Goal: Information Seeking & Learning: Check status

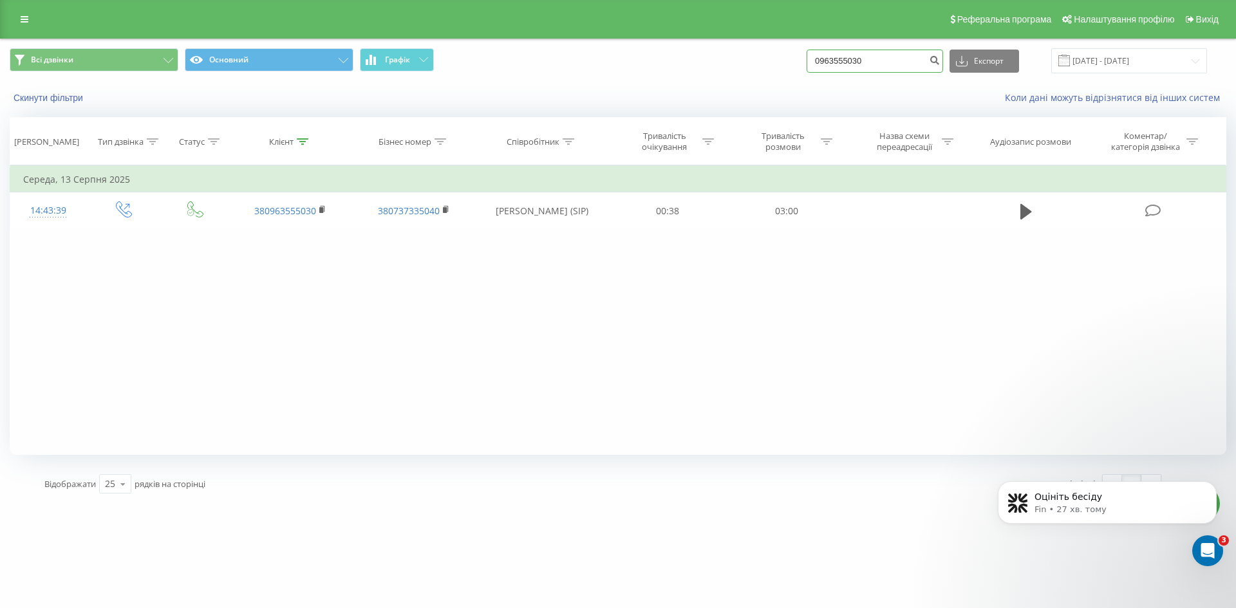
click at [875, 59] on input "0963555030" at bounding box center [874, 61] width 136 height 23
paste input "+380979618883"
drag, startPoint x: 843, startPoint y: 62, endPoint x: 822, endPoint y: 62, distance: 21.2
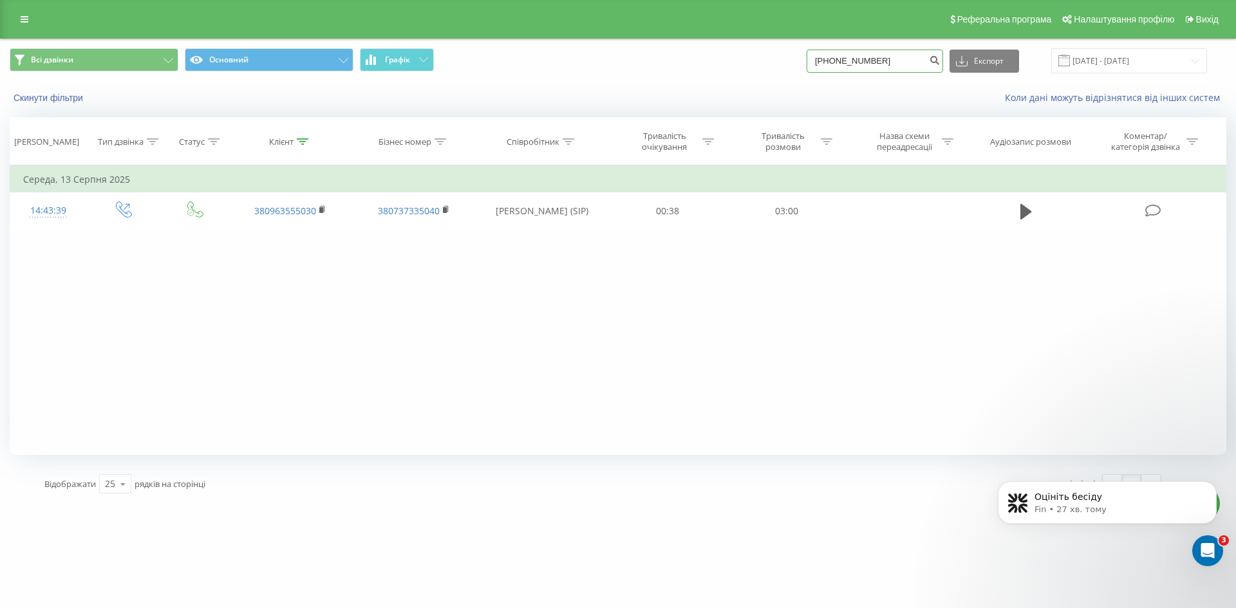
click at [822, 62] on input "+380979618883" at bounding box center [874, 61] width 136 height 23
type input "0979618883"
click at [940, 57] on icon "submit" at bounding box center [934, 59] width 11 height 8
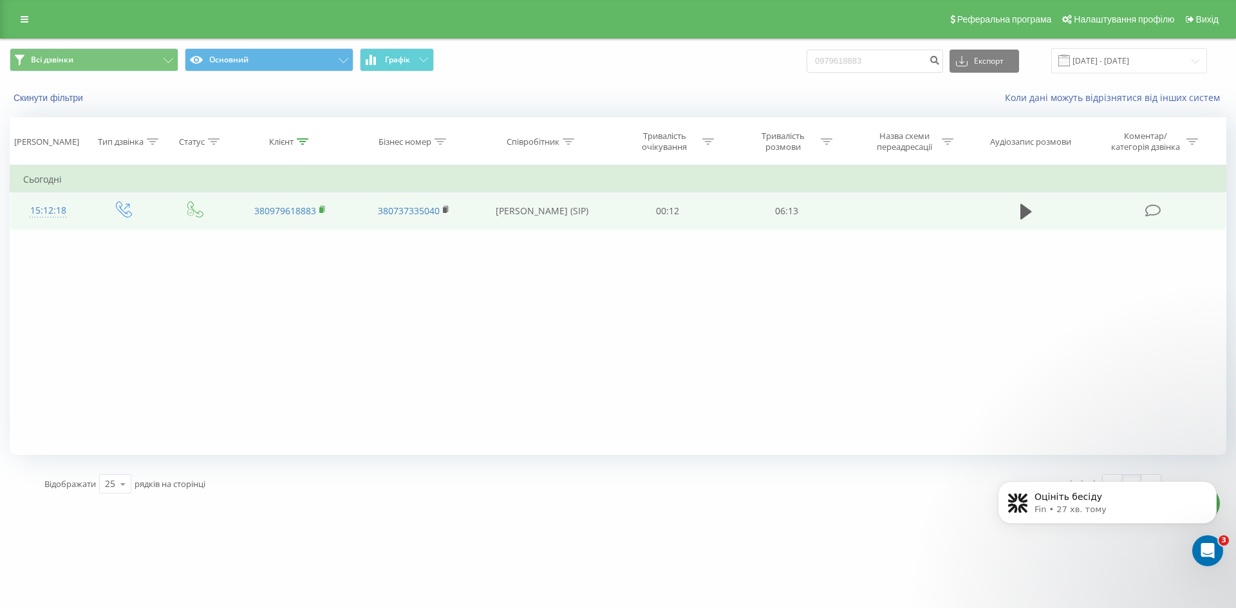
click at [322, 210] on rect at bounding box center [321, 210] width 4 height 6
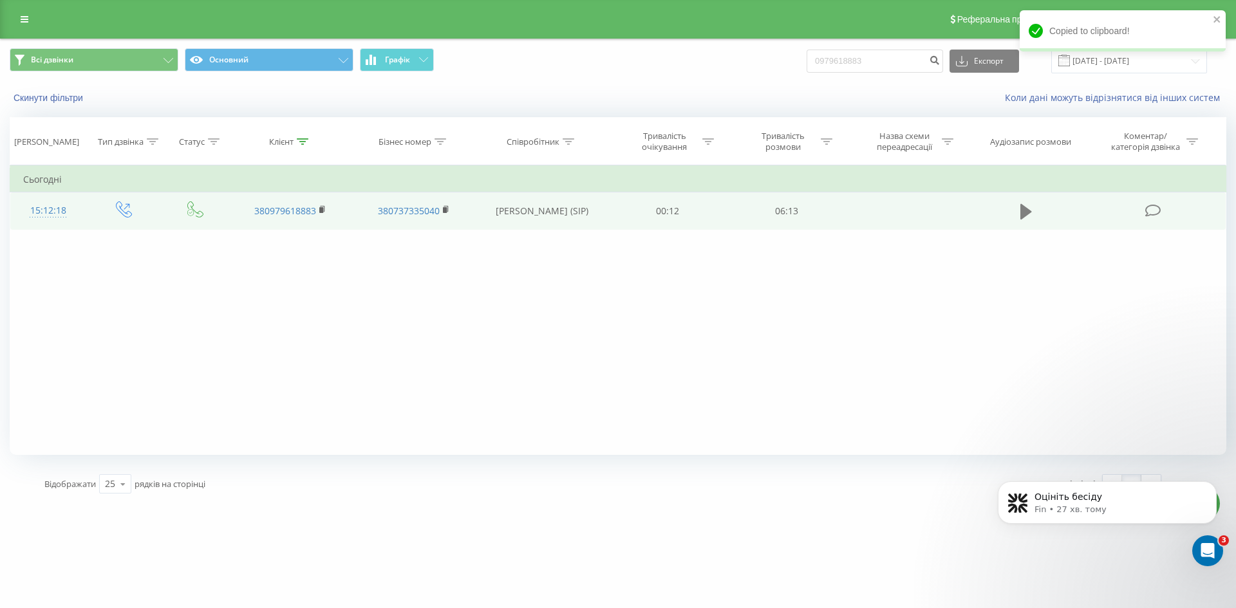
click at [1023, 209] on icon at bounding box center [1026, 211] width 12 height 15
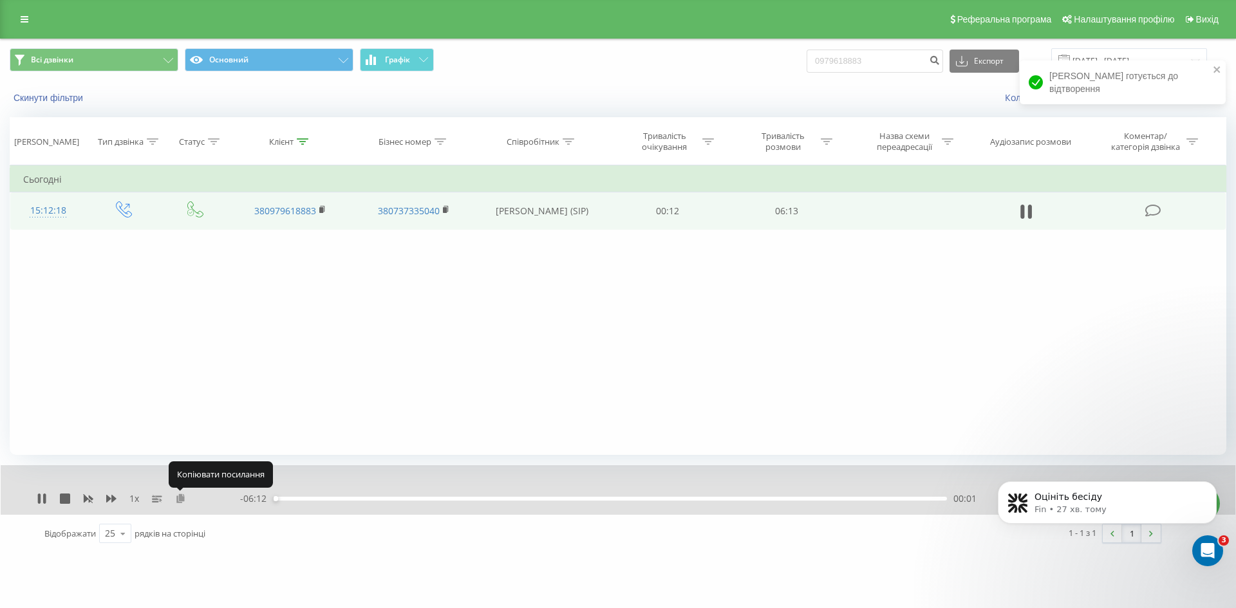
click at [185, 496] on icon at bounding box center [180, 498] width 11 height 9
click at [50, 497] on div "1 x" at bounding box center [138, 498] width 203 height 13
click at [42, 498] on icon at bounding box center [42, 499] width 10 height 10
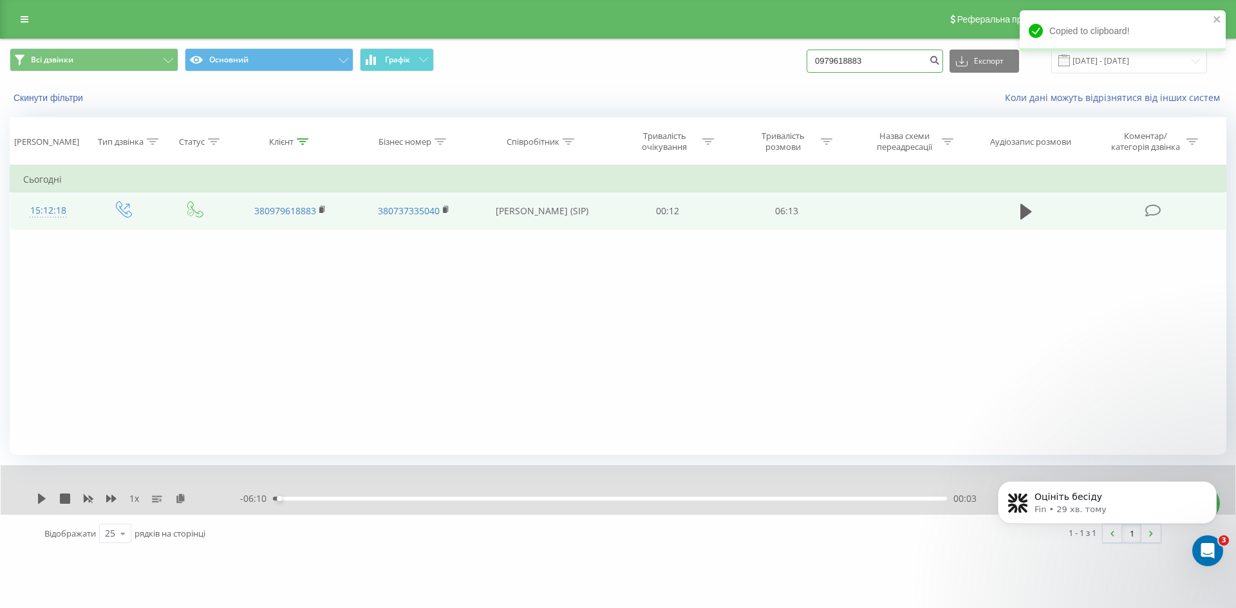
click at [897, 64] on input "0979618883" at bounding box center [874, 61] width 136 height 23
paste input "503666270"
type input "0503666270"
click at [940, 60] on icon "submit" at bounding box center [934, 59] width 11 height 8
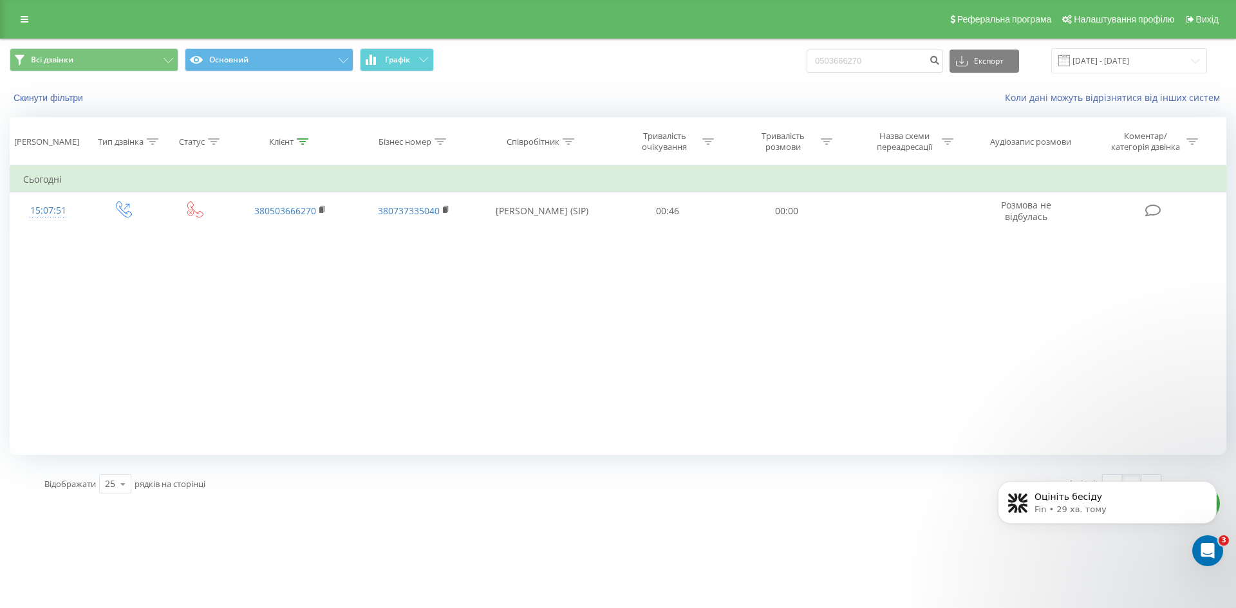
click at [728, 251] on div "Фільтрувати за умовою Дорівнює Введіть значення Скасувати OK Фільтрувати за умо…" at bounding box center [618, 310] width 1216 height 290
click at [27, 21] on icon at bounding box center [25, 19] width 8 height 9
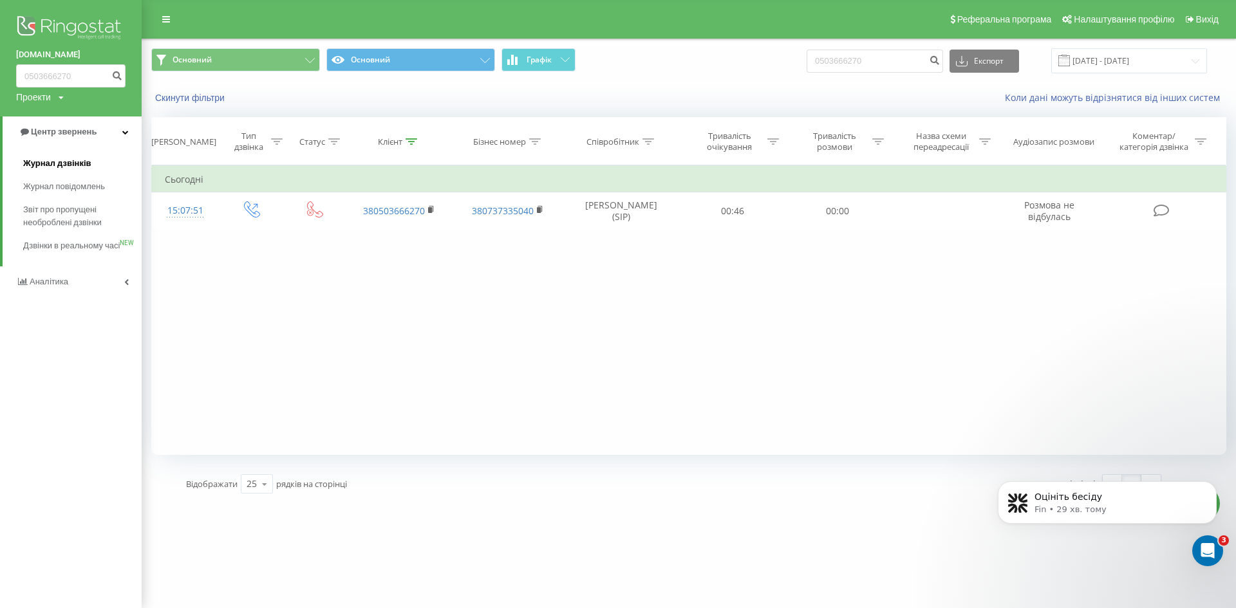
click at [82, 158] on span "Журнал дзвінків" at bounding box center [57, 163] width 68 height 13
click at [923, 65] on input "0503666270" at bounding box center [874, 61] width 136 height 23
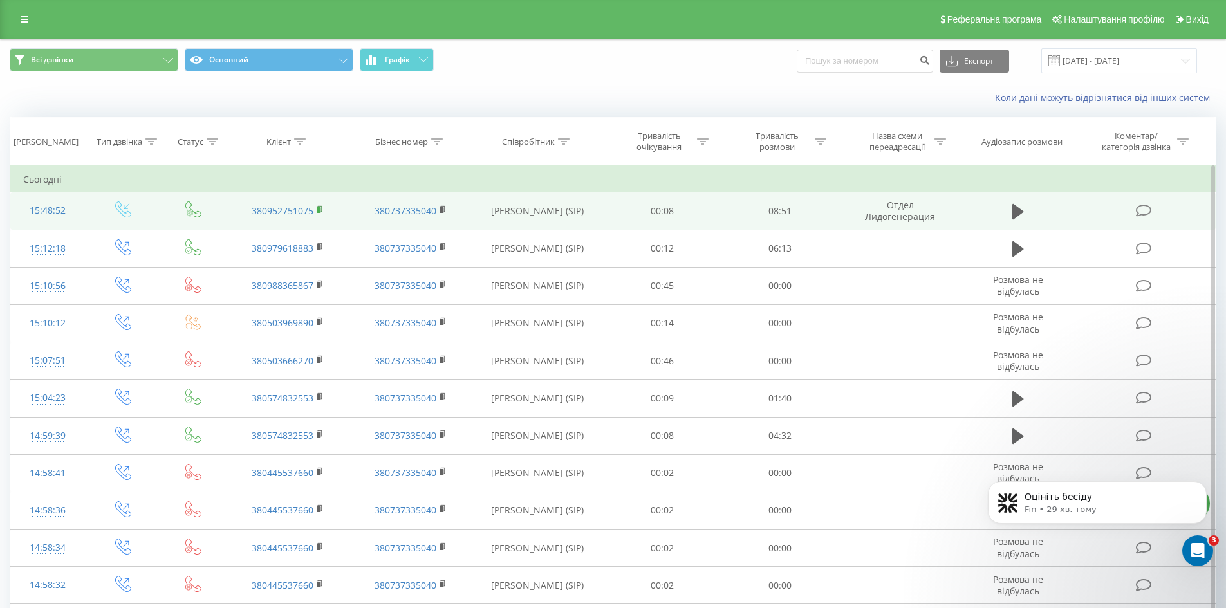
click at [320, 207] on rect at bounding box center [319, 210] width 4 height 6
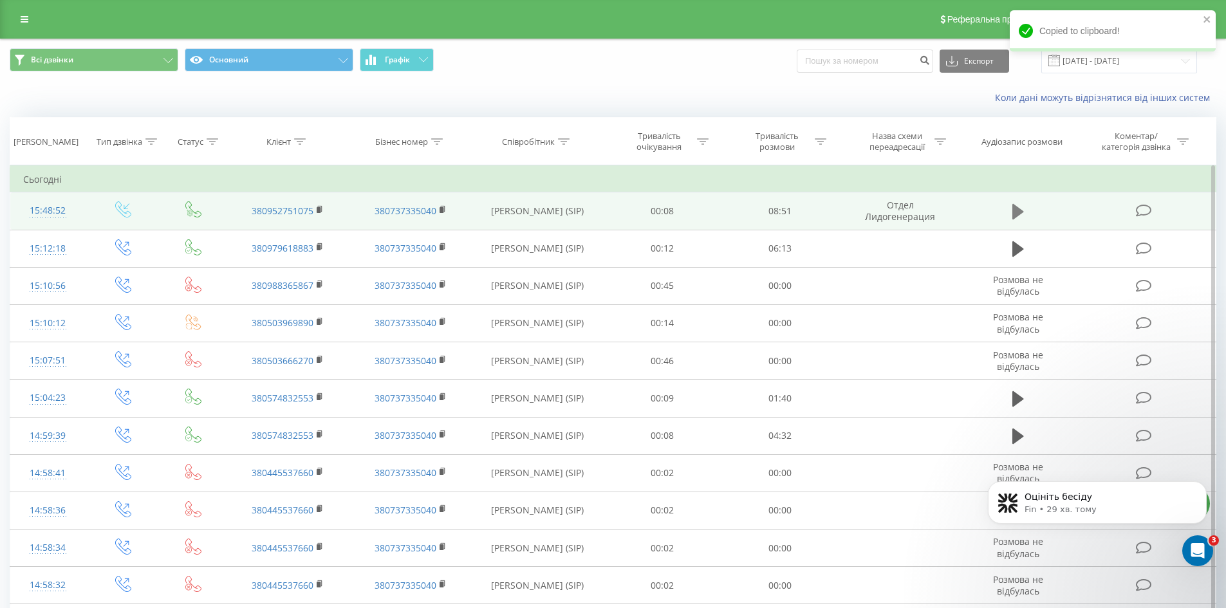
click at [1020, 213] on icon at bounding box center [1018, 211] width 12 height 15
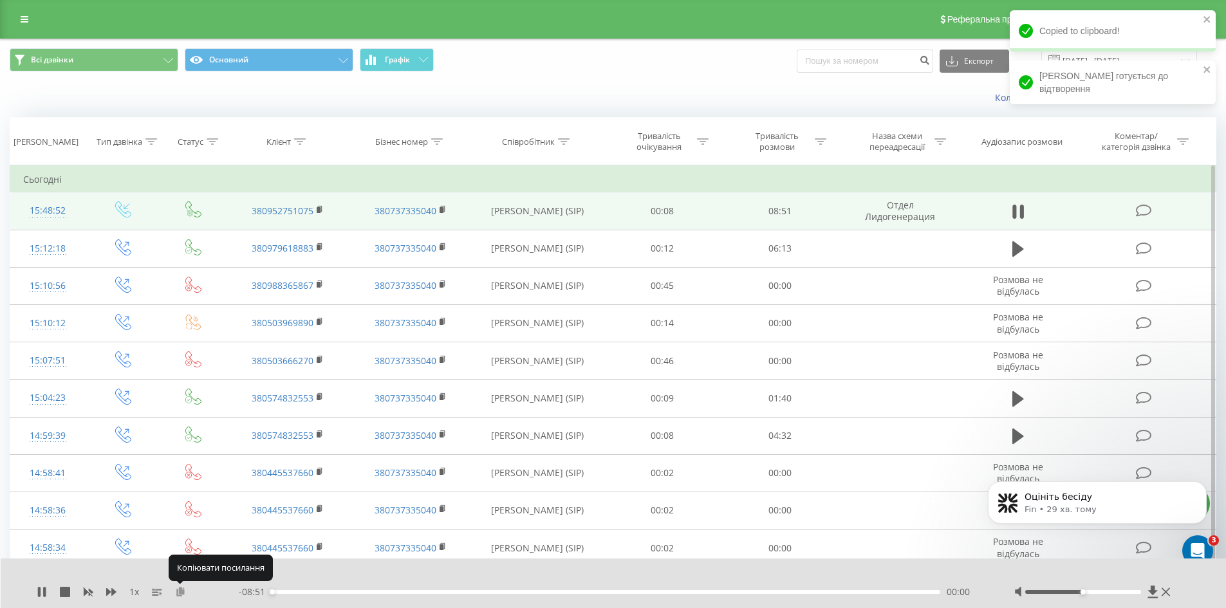
click at [181, 591] on icon at bounding box center [180, 591] width 11 height 9
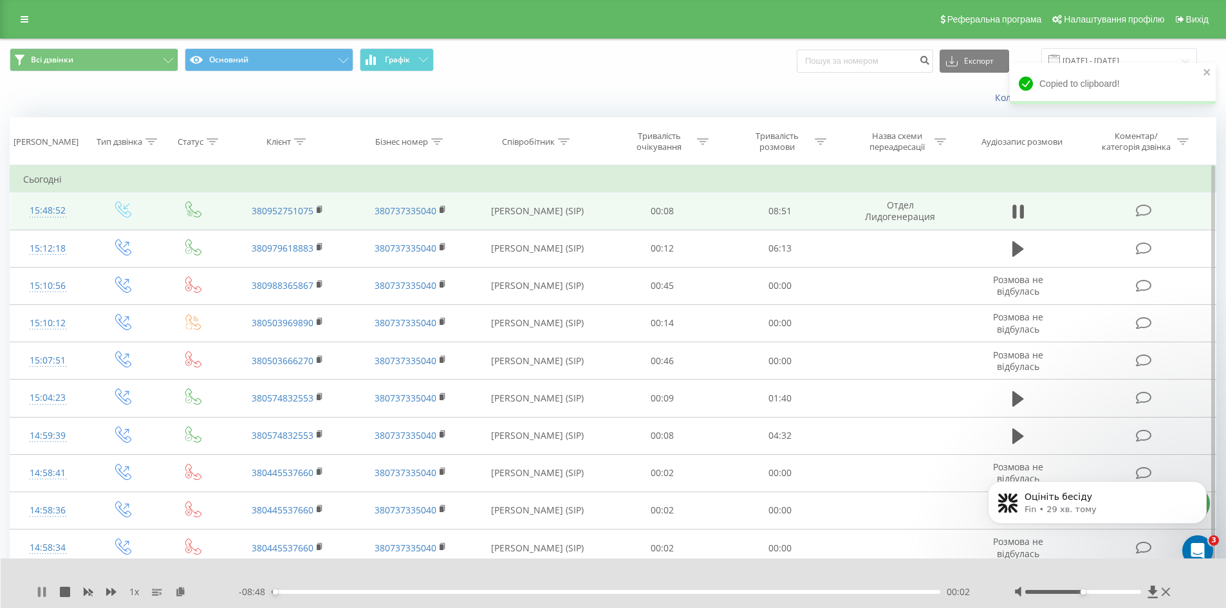
click at [37, 588] on icon at bounding box center [42, 592] width 10 height 10
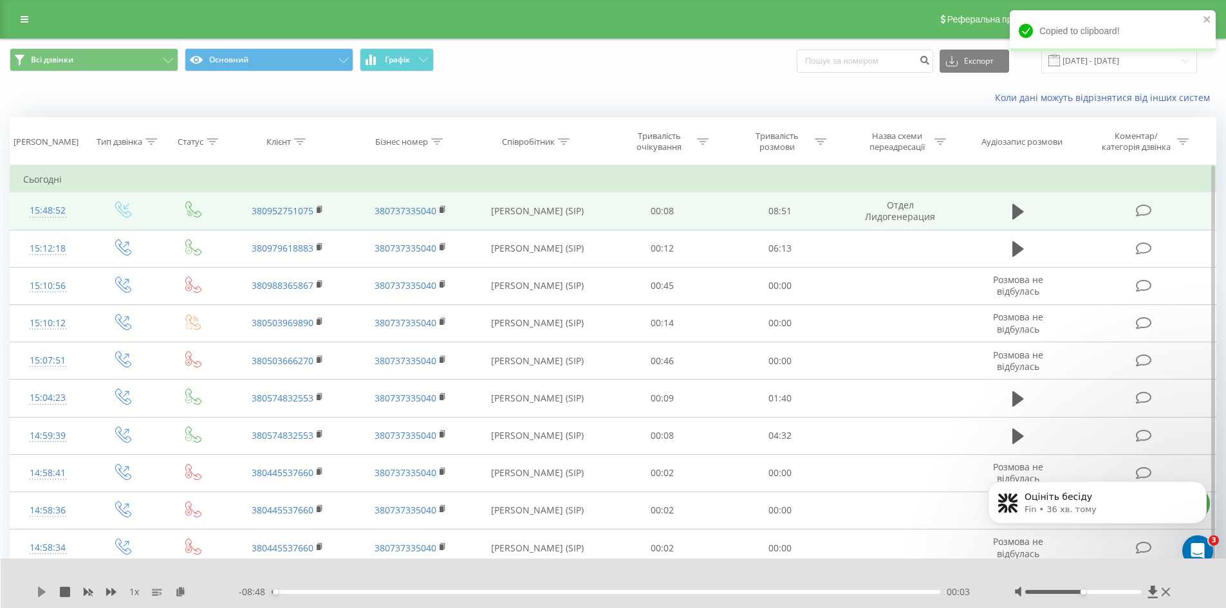
click at [45, 591] on icon at bounding box center [42, 592] width 10 height 10
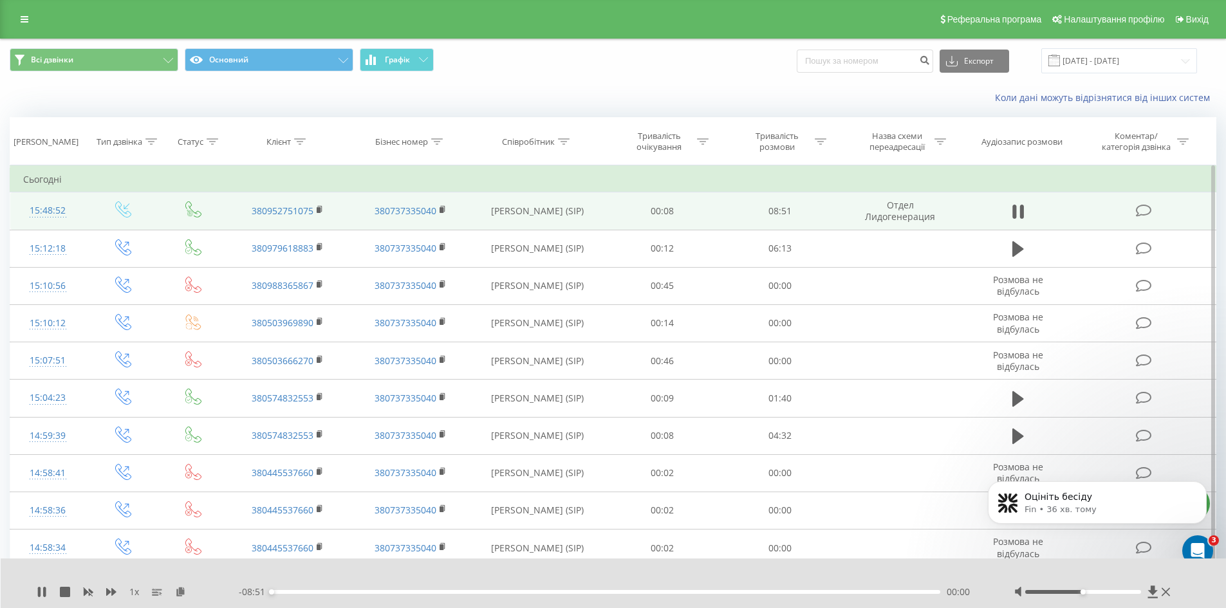
click at [665, 593] on div "00:00" at bounding box center [606, 592] width 669 height 4
click at [687, 591] on div "05:15" at bounding box center [606, 592] width 669 height 4
click at [702, 593] on div "05:31" at bounding box center [606, 592] width 669 height 4
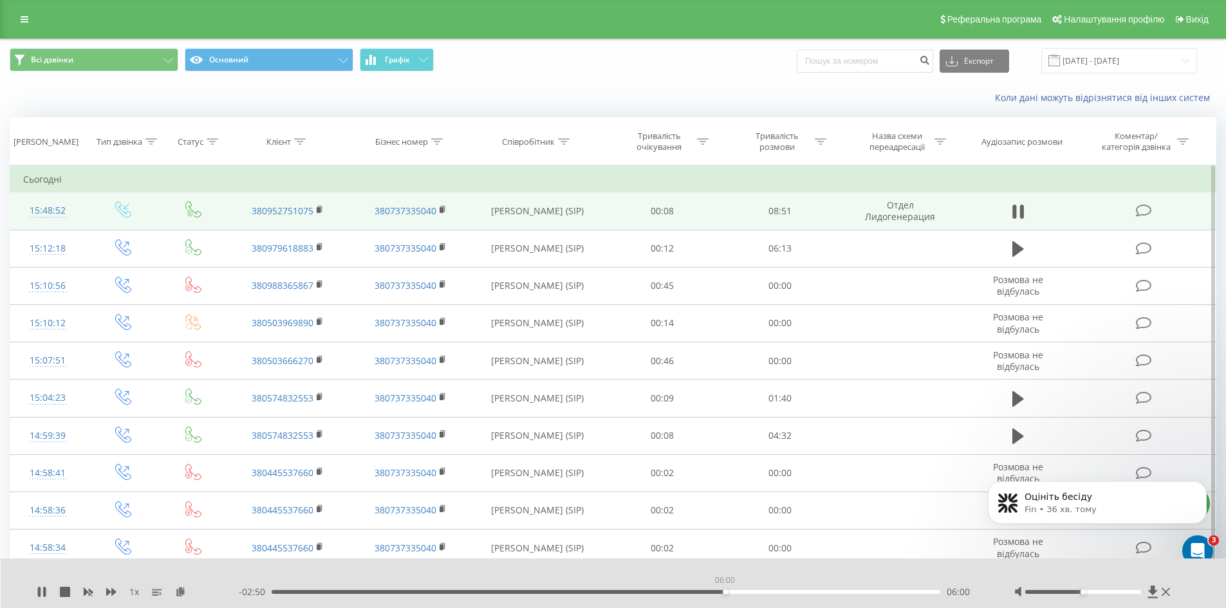
click at [725, 593] on div "06:00" at bounding box center [606, 592] width 669 height 4
click at [738, 592] on div "06:11" at bounding box center [606, 592] width 669 height 4
click at [748, 592] on div "06:19" at bounding box center [606, 592] width 669 height 4
click at [757, 592] on div "06:26" at bounding box center [606, 592] width 669 height 4
click at [765, 593] on div "06:28" at bounding box center [606, 592] width 669 height 4
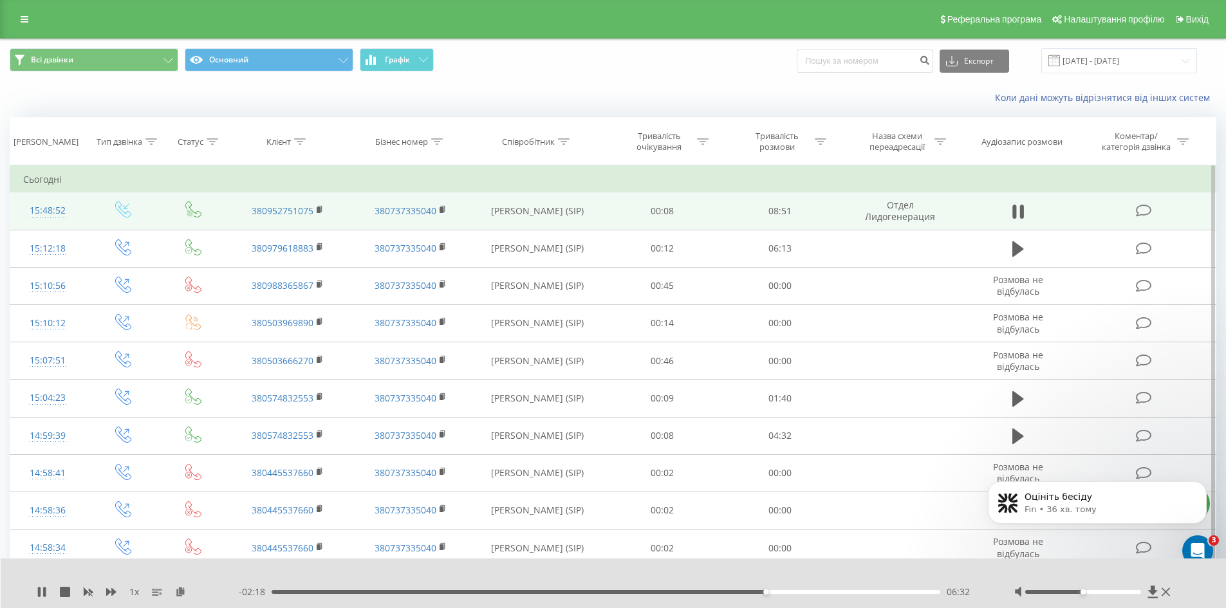
click at [781, 590] on div "06:32" at bounding box center [606, 592] width 669 height 4
click at [790, 591] on div "06:45" at bounding box center [606, 592] width 669 height 4
click at [801, 593] on div "06:53" at bounding box center [606, 592] width 669 height 4
click at [819, 592] on div "07:15" at bounding box center [606, 592] width 669 height 4
click at [839, 592] on div "07:31" at bounding box center [606, 592] width 669 height 4
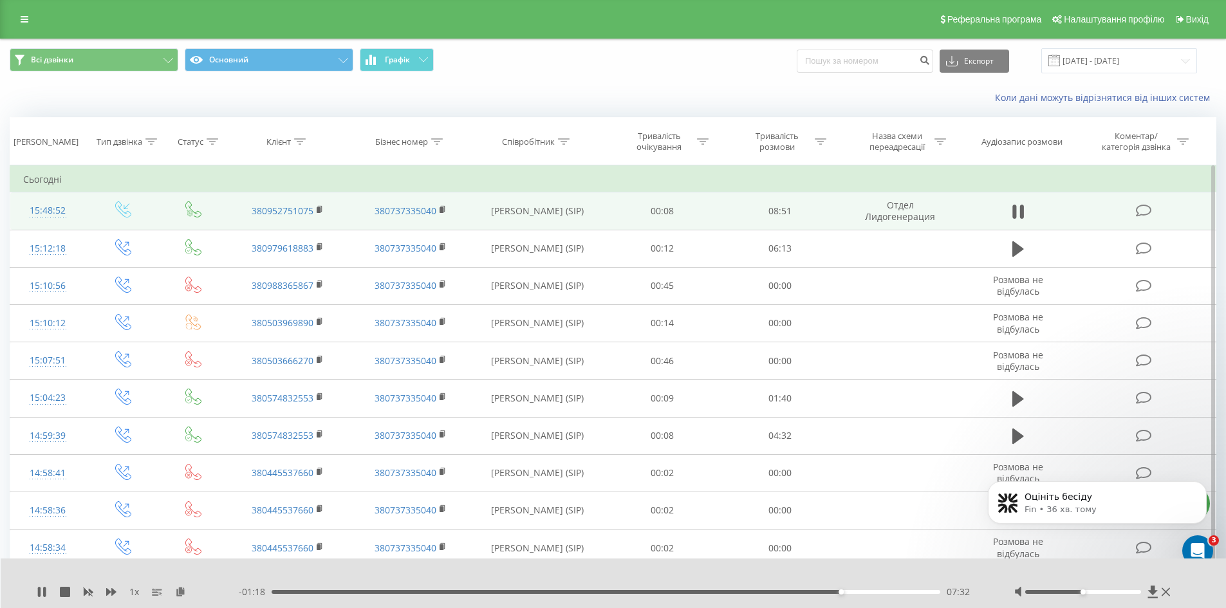
click at [851, 593] on div "07:32" at bounding box center [606, 592] width 669 height 4
click at [857, 591] on div "07:50" at bounding box center [606, 592] width 669 height 4
click at [39, 593] on icon at bounding box center [39, 592] width 3 height 10
click at [41, 588] on icon at bounding box center [42, 592] width 10 height 10
click at [46, 593] on icon at bounding box center [42, 592] width 10 height 10
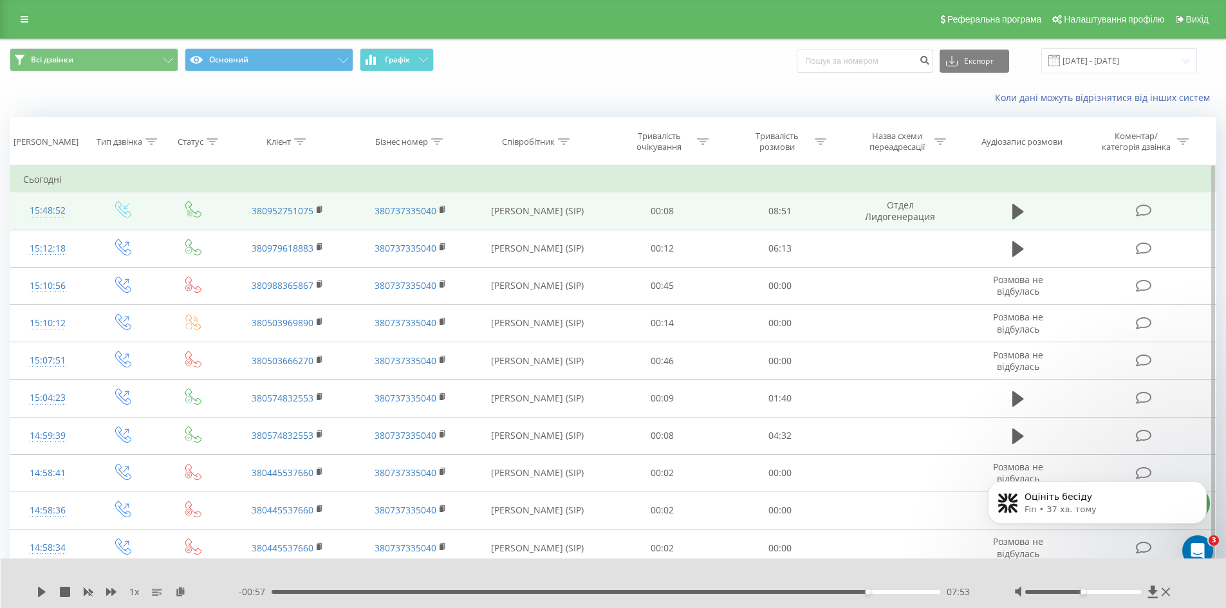
click at [46, 593] on icon at bounding box center [42, 592] width 10 height 10
click at [47, 587] on div "1 x" at bounding box center [138, 592] width 202 height 13
click at [42, 593] on icon at bounding box center [42, 592] width 8 height 10
click at [891, 591] on div "08:01" at bounding box center [606, 592] width 669 height 4
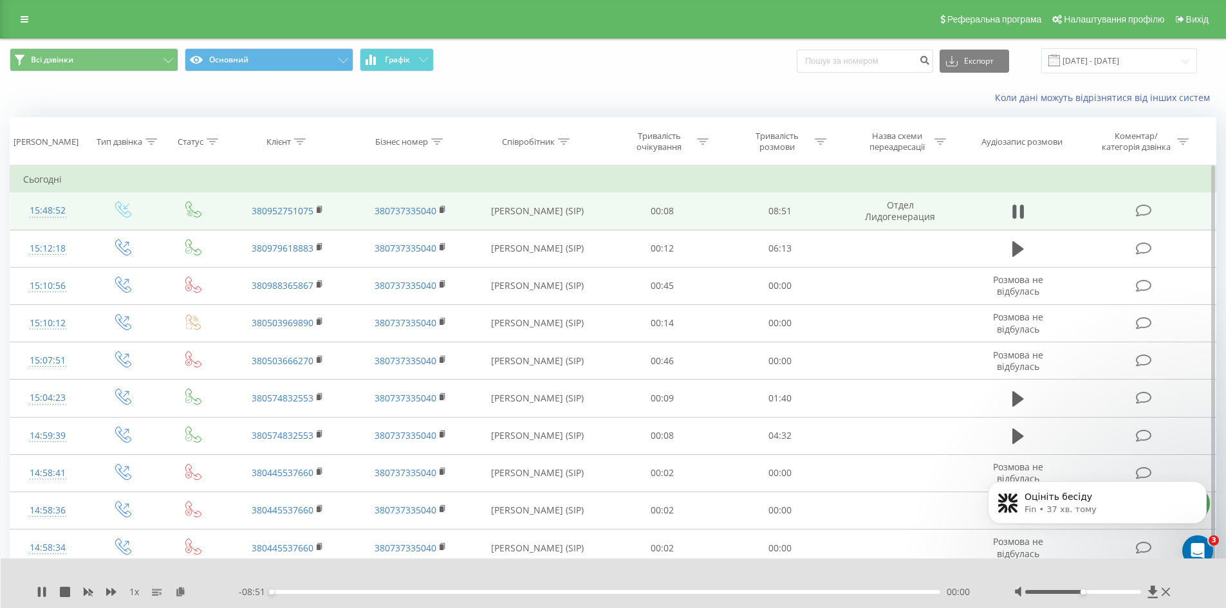
click at [906, 593] on div "00:00" at bounding box center [606, 592] width 669 height 4
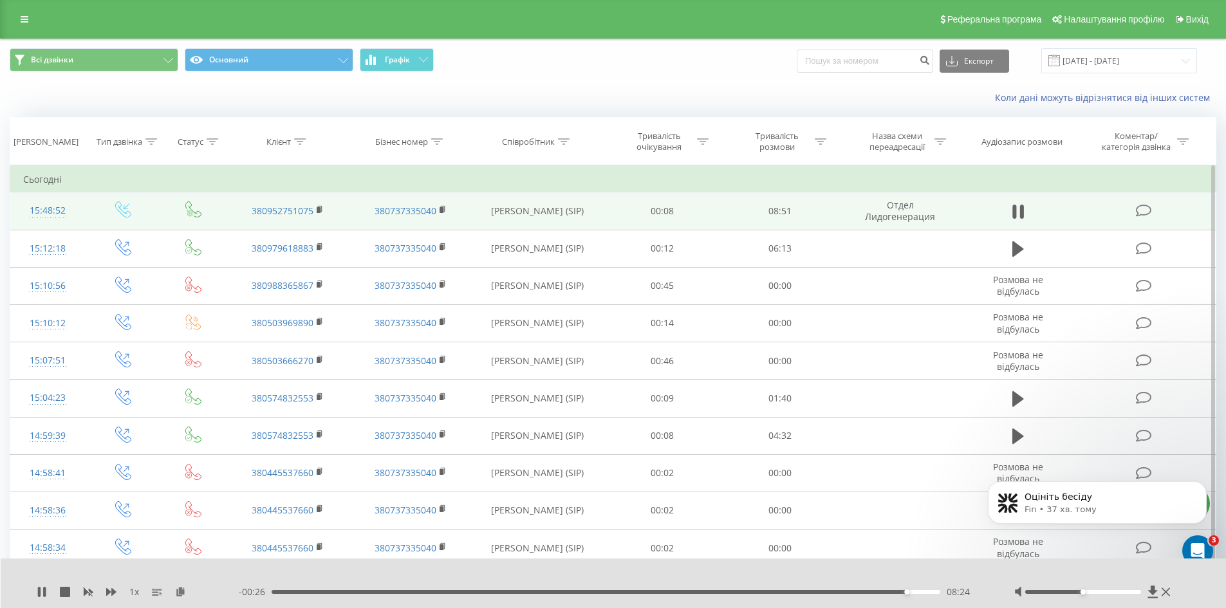
click at [782, 589] on div "- 00:26 08:24 08:24" at bounding box center [610, 592] width 743 height 13
click at [770, 596] on div "- 00:26 08:24 08:24" at bounding box center [610, 592] width 743 height 13
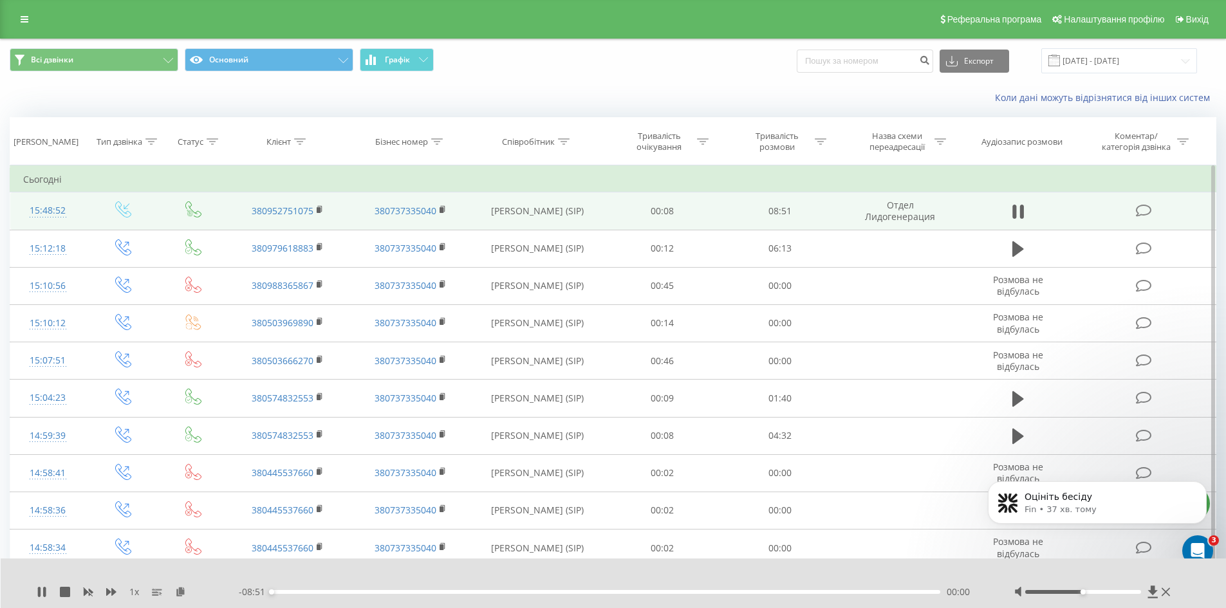
click at [777, 592] on div "00:00" at bounding box center [606, 592] width 669 height 4
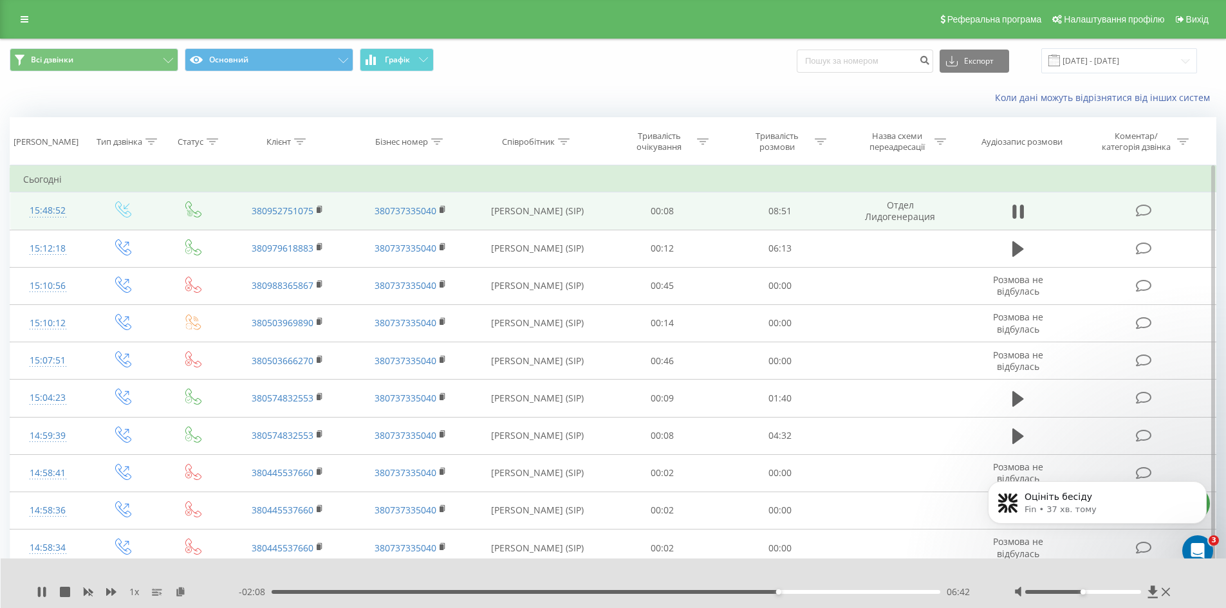
click at [732, 590] on div "06:42" at bounding box center [606, 592] width 669 height 4
click at [698, 590] on div "05:39" at bounding box center [606, 592] width 669 height 4
click at [684, 591] on div "05:40" at bounding box center [606, 592] width 669 height 4
click at [650, 589] on div "- 03:22 05:28 05:28" at bounding box center [610, 592] width 743 height 13
click at [636, 591] on div "05:29" at bounding box center [606, 592] width 669 height 4
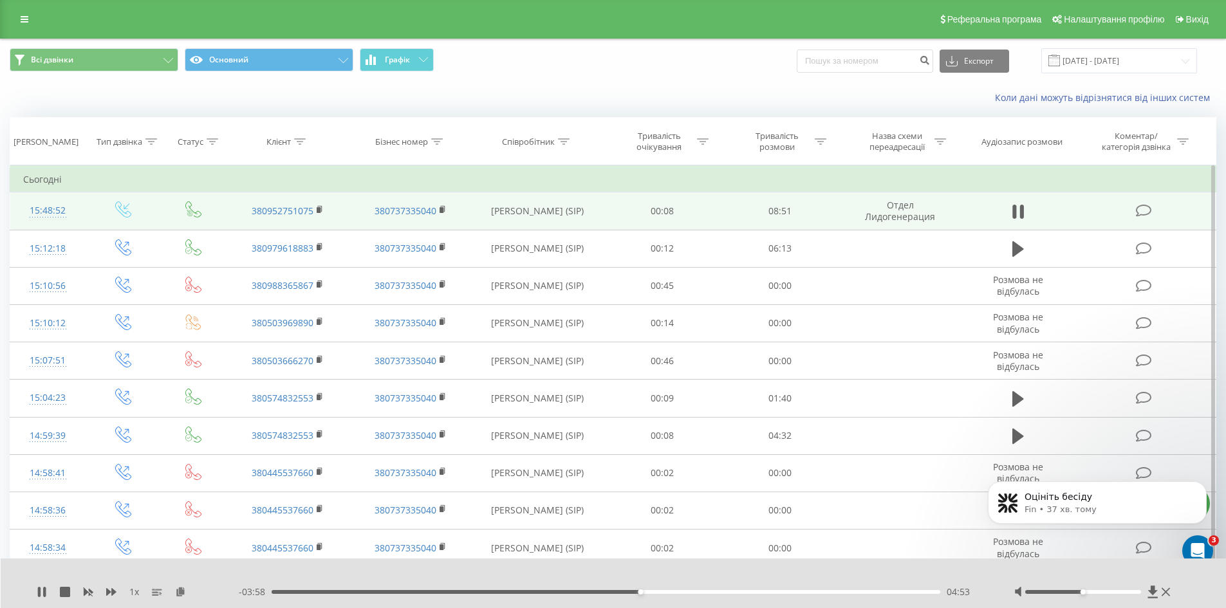
click at [597, 592] on div "04:53" at bounding box center [606, 592] width 669 height 4
click at [555, 591] on div "03:46" at bounding box center [606, 592] width 669 height 4
click at [552, 593] on div "03:43" at bounding box center [606, 592] width 669 height 4
click at [41, 592] on icon at bounding box center [39, 592] width 3 height 10
click at [41, 594] on icon at bounding box center [42, 592] width 8 height 10
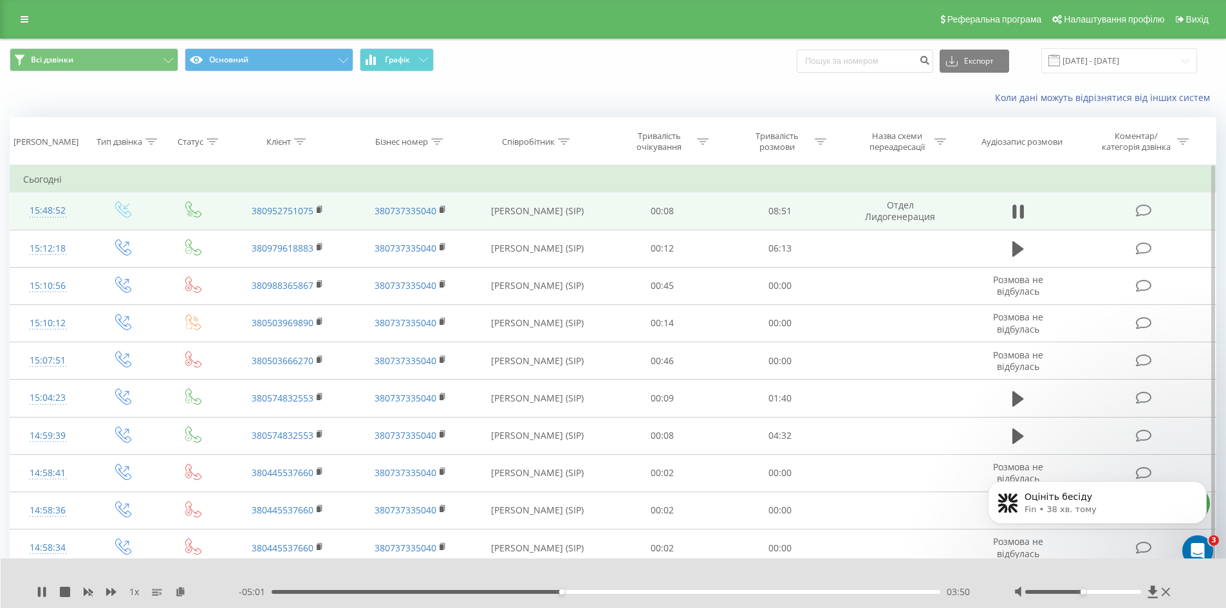
click at [555, 591] on div "03:50" at bounding box center [606, 592] width 669 height 4
click at [44, 593] on icon at bounding box center [44, 592] width 3 height 10
click at [42, 595] on icon at bounding box center [42, 592] width 10 height 10
click at [860, 593] on div "00:00" at bounding box center [606, 592] width 669 height 4
click at [815, 590] on div "07:48" at bounding box center [606, 592] width 669 height 4
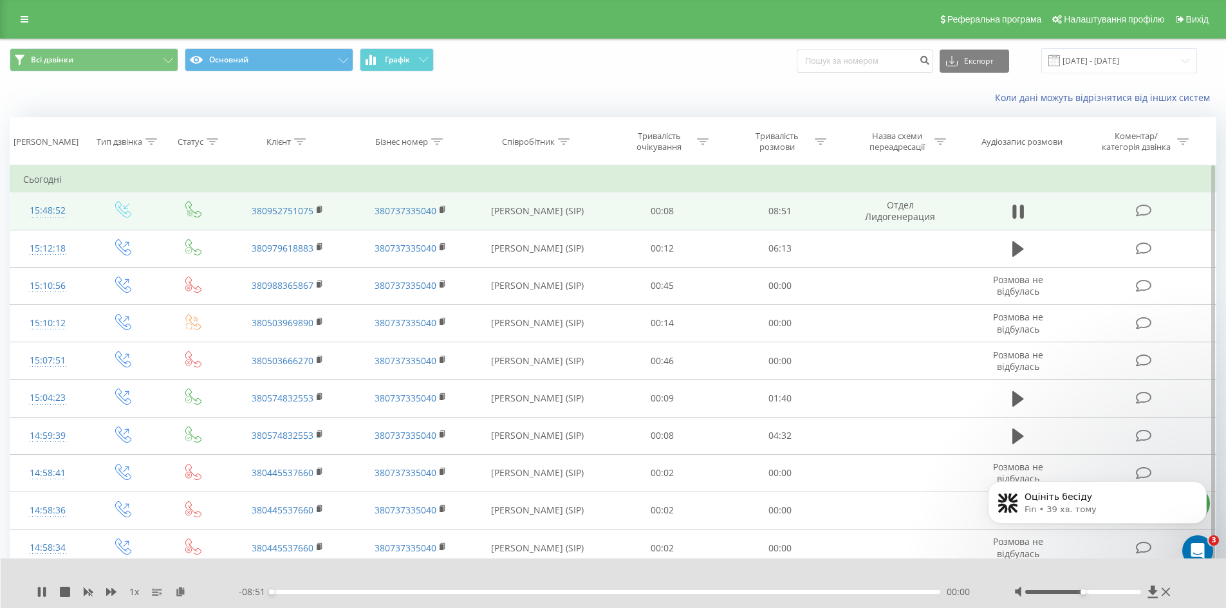
click at [829, 592] on div "00:00" at bounding box center [606, 592] width 669 height 4
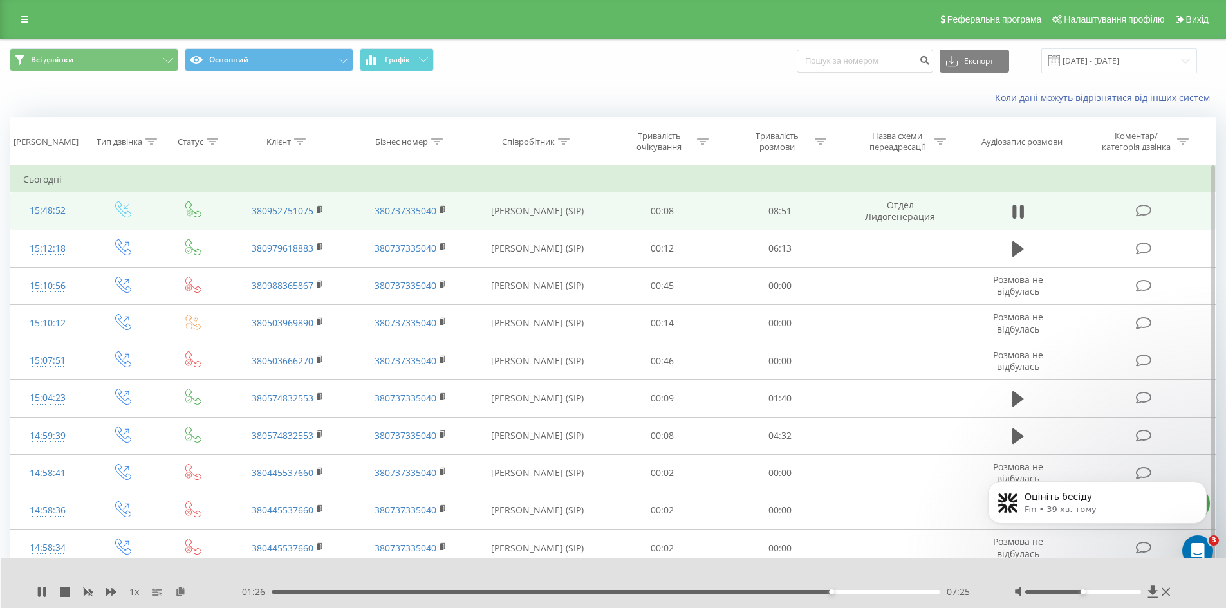
click at [854, 589] on div "- 01:26 07:25 07:25" at bounding box center [610, 592] width 743 height 13
click at [856, 591] on div "07:45" at bounding box center [606, 592] width 669 height 4
click at [867, 591] on div "07:45" at bounding box center [606, 592] width 669 height 4
click at [882, 593] on div "07:54" at bounding box center [606, 592] width 669 height 4
click at [46, 591] on icon at bounding box center [44, 592] width 3 height 10
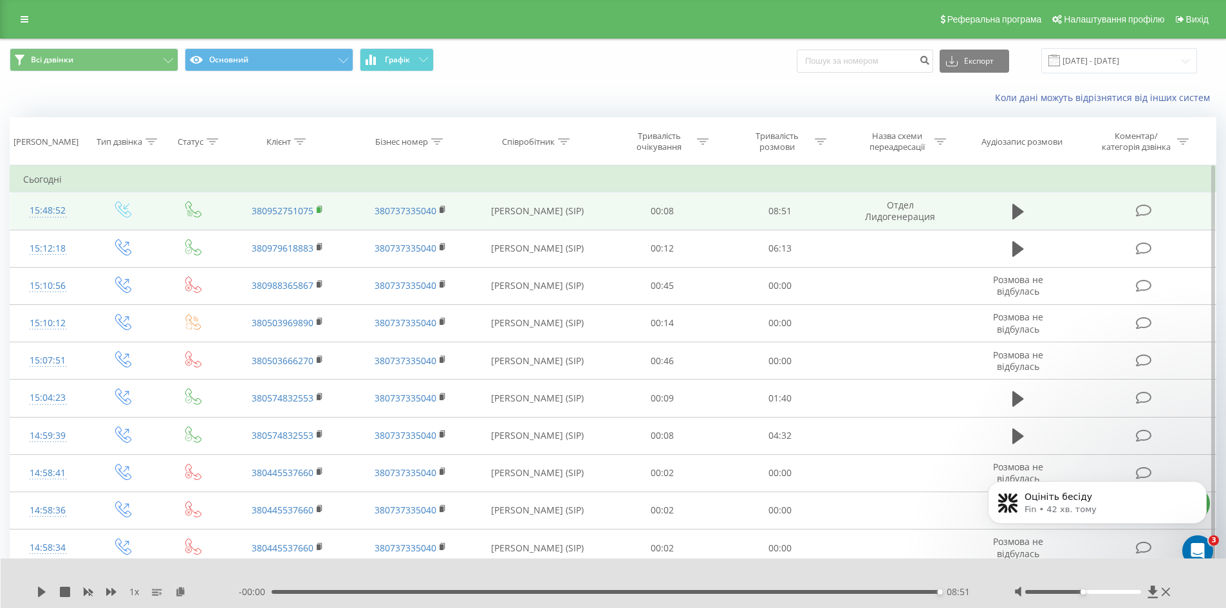
click at [319, 209] on rect at bounding box center [319, 210] width 4 height 6
